Goal: Find specific page/section: Find specific page/section

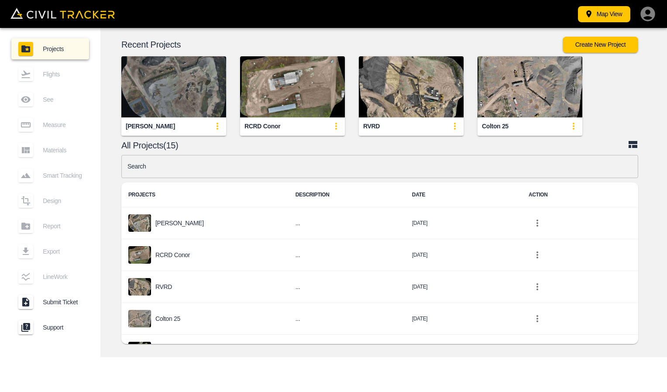
click at [182, 76] on img "button" at bounding box center [173, 86] width 105 height 61
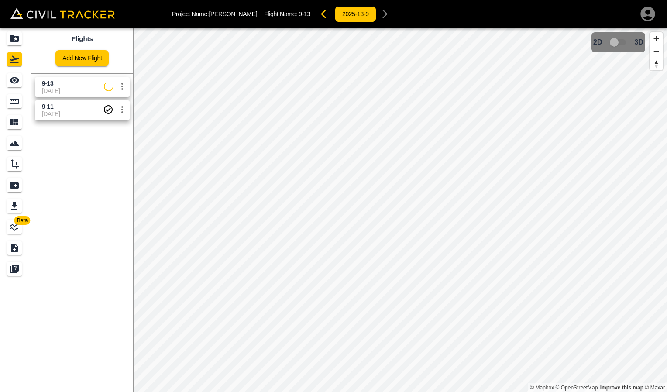
click at [62, 91] on span "[DATE]" at bounding box center [73, 90] width 62 height 7
click at [65, 107] on span "9-11" at bounding box center [72, 107] width 61 height 8
click at [73, 99] on div "9-11 [DATE]" at bounding box center [80, 108] width 98 height 23
click at [78, 90] on span "[DATE]" at bounding box center [73, 90] width 62 height 7
